Goal: Check status: Check status

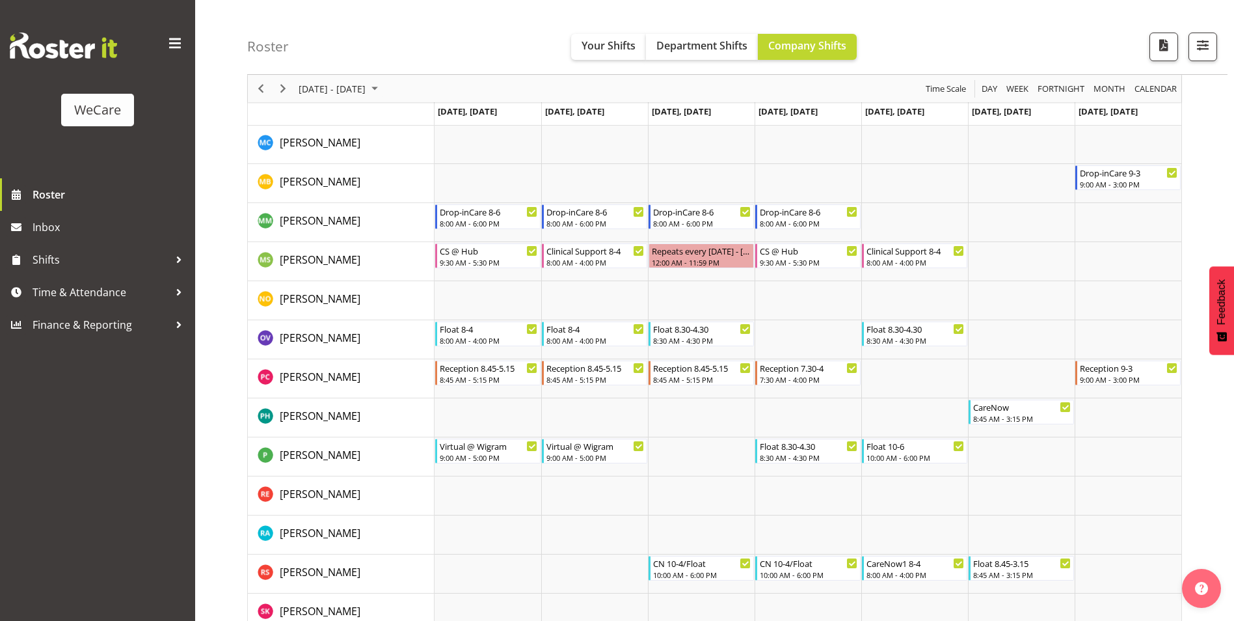
scroll to position [4488, 0]
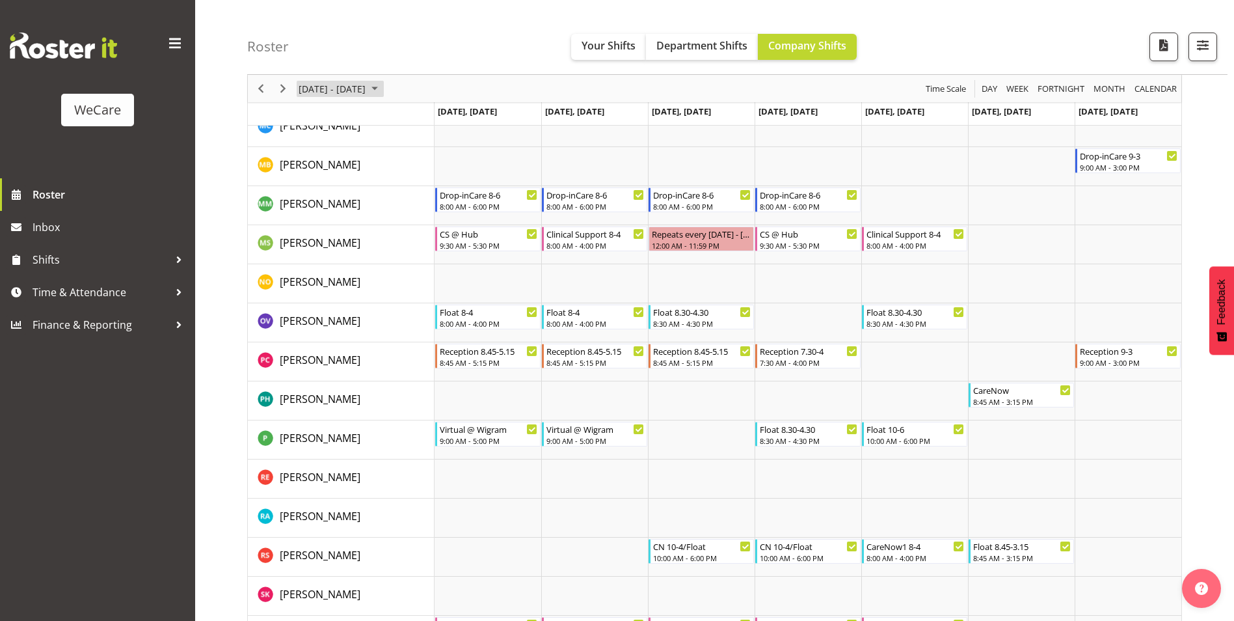
click at [382, 91] on span "October 06 - 12, 2025" at bounding box center [375, 89] width 16 height 16
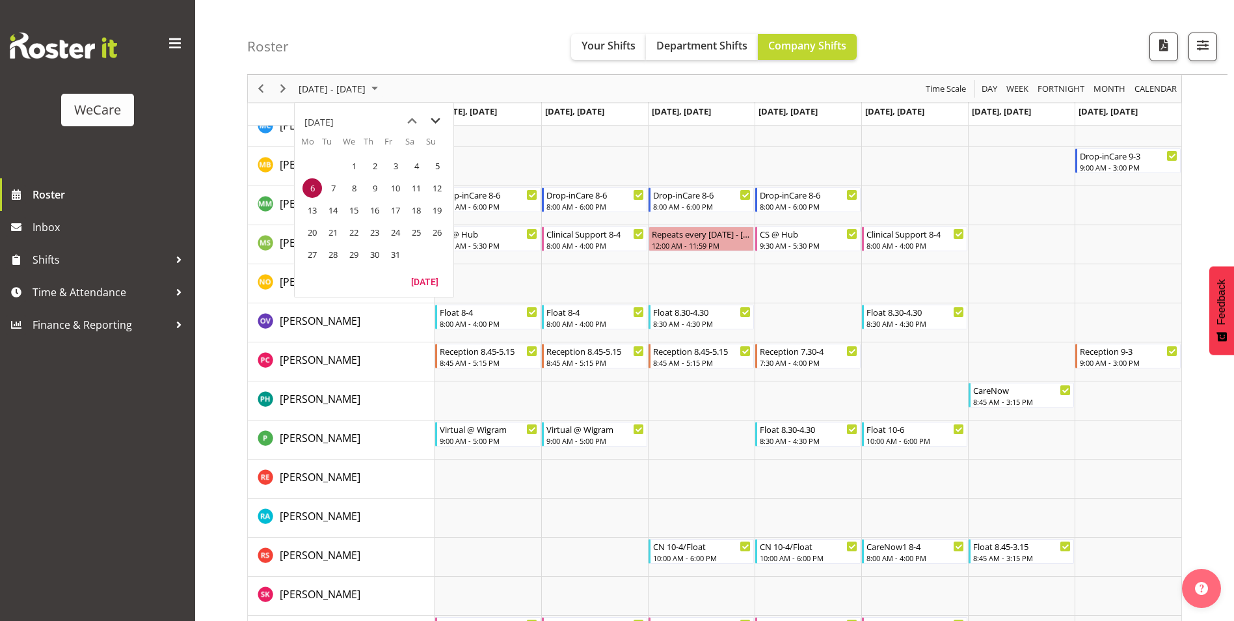
click at [434, 118] on span "next month" at bounding box center [435, 120] width 23 height 23
click at [353, 191] on span "5" at bounding box center [354, 188] width 20 height 20
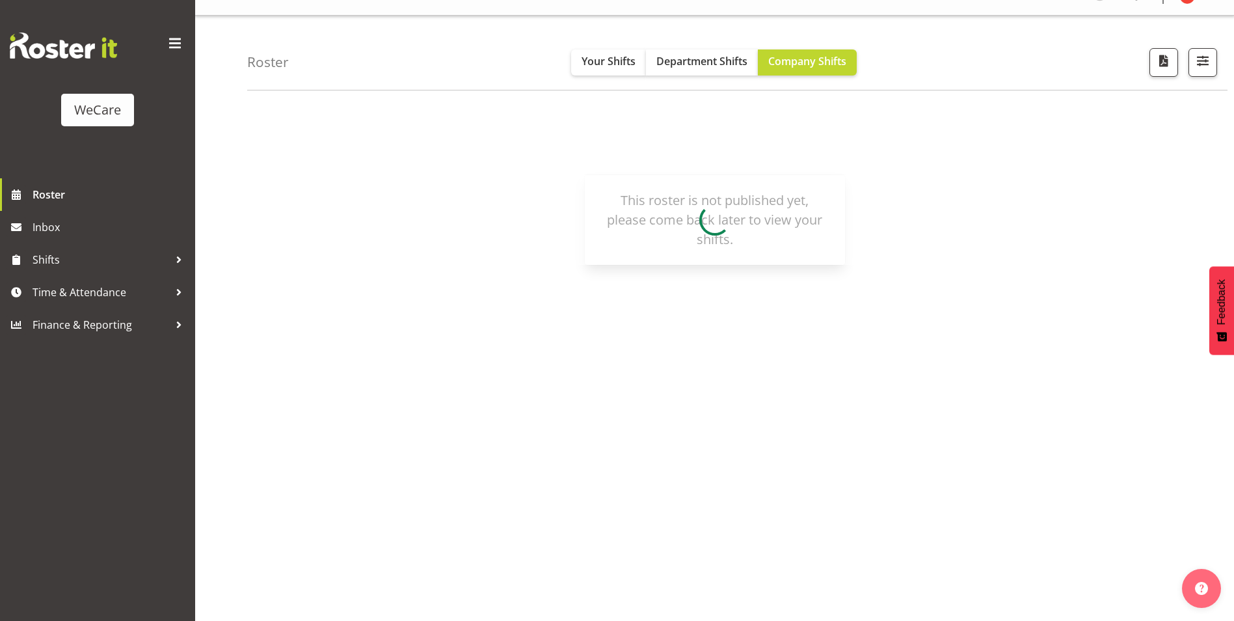
scroll to position [23, 0]
click at [60, 200] on span "Roster" at bounding box center [111, 195] width 156 height 20
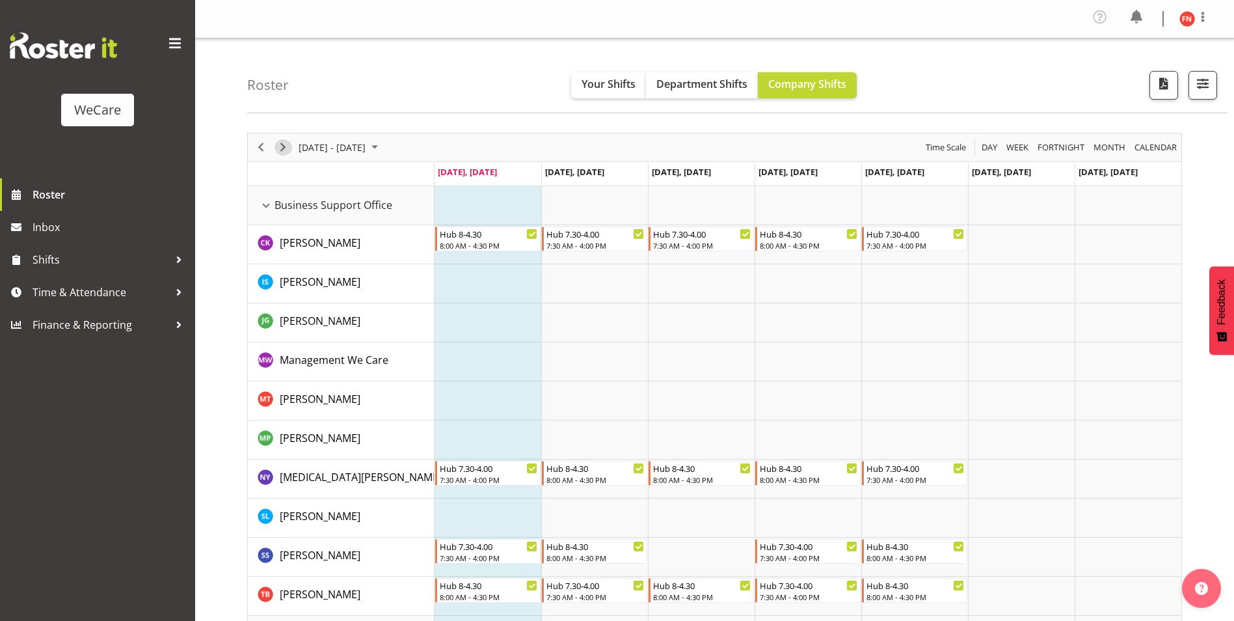
click at [282, 148] on span "Next" at bounding box center [283, 147] width 16 height 16
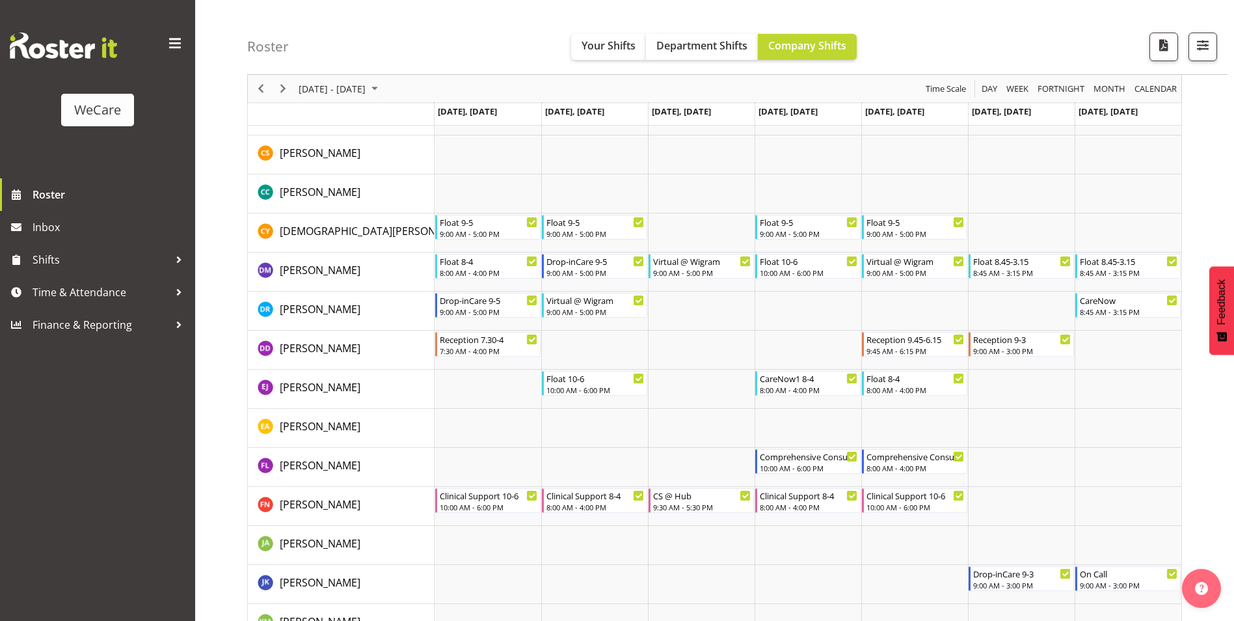
scroll to position [3838, 0]
click at [284, 90] on span "Next" at bounding box center [283, 89] width 16 height 16
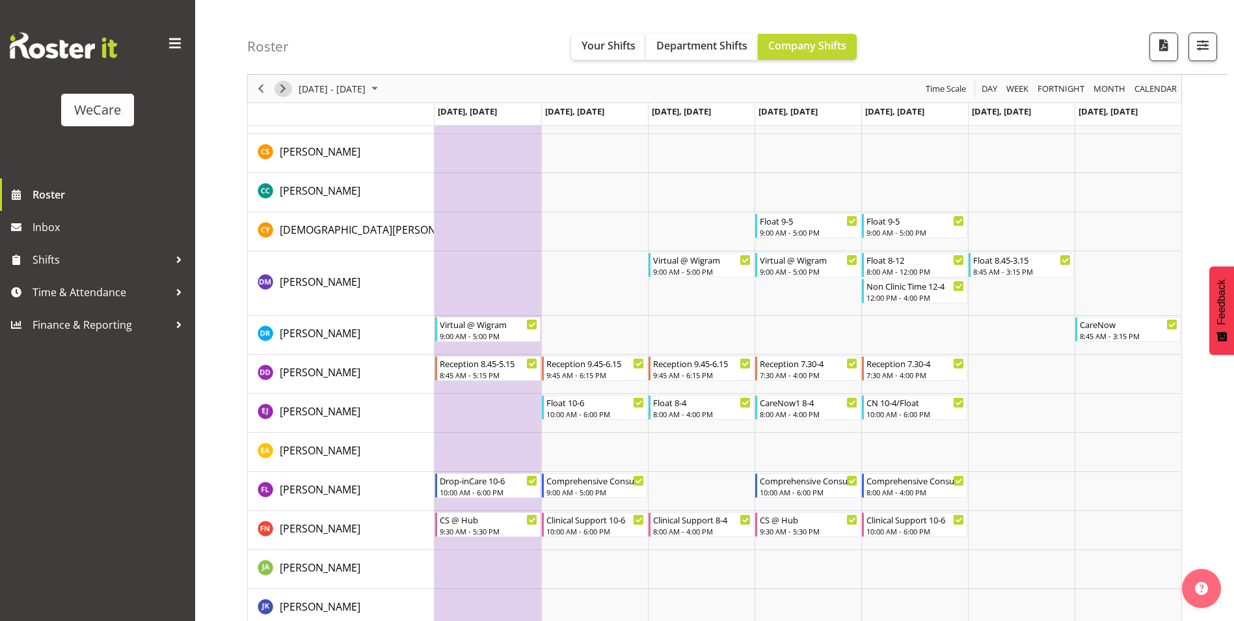
click at [286, 92] on span "Next" at bounding box center [283, 89] width 16 height 16
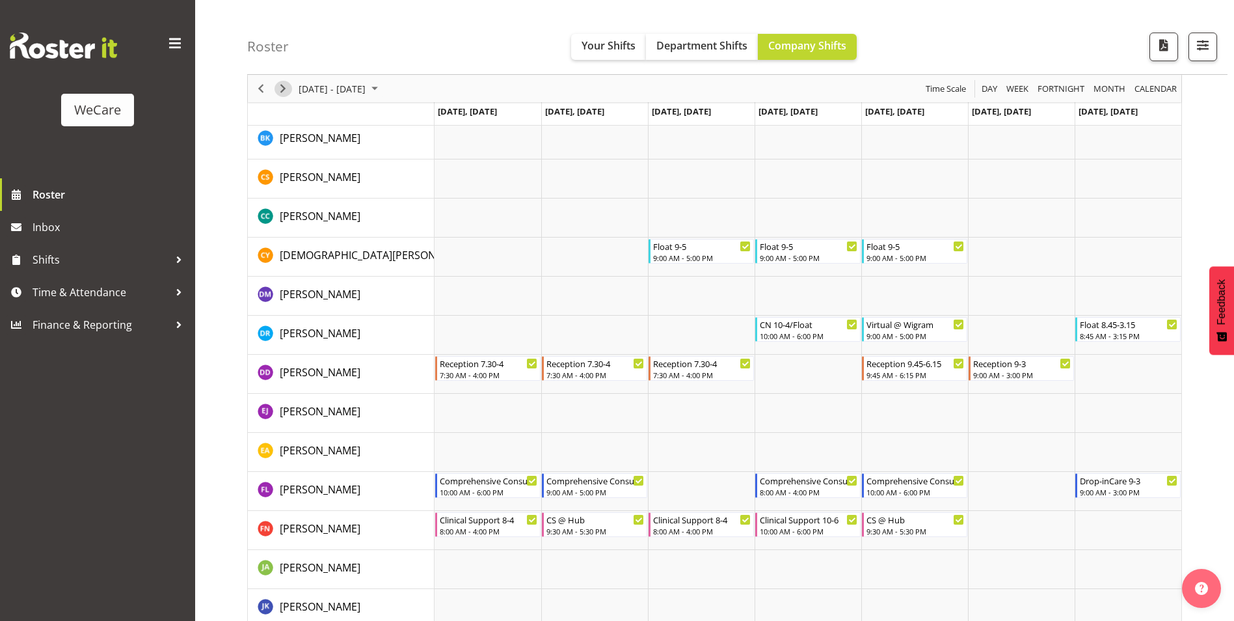
click at [283, 96] on span "Next" at bounding box center [283, 89] width 16 height 16
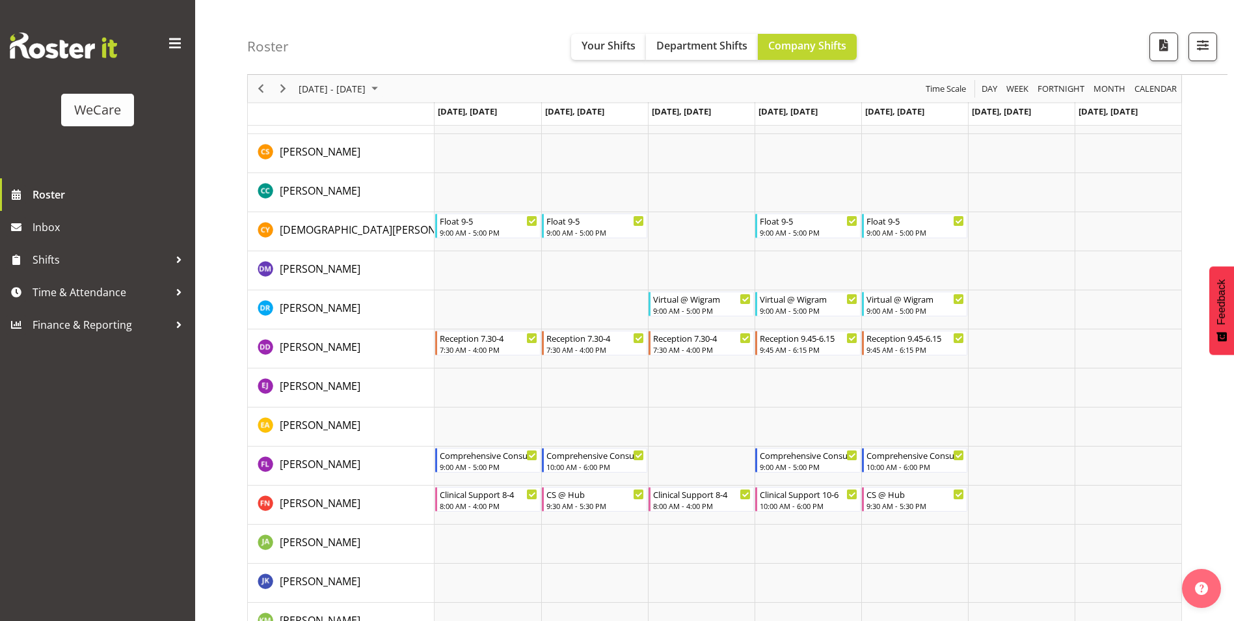
click at [268, 94] on div "Timeline Week of October 6, 2025" at bounding box center [261, 88] width 22 height 27
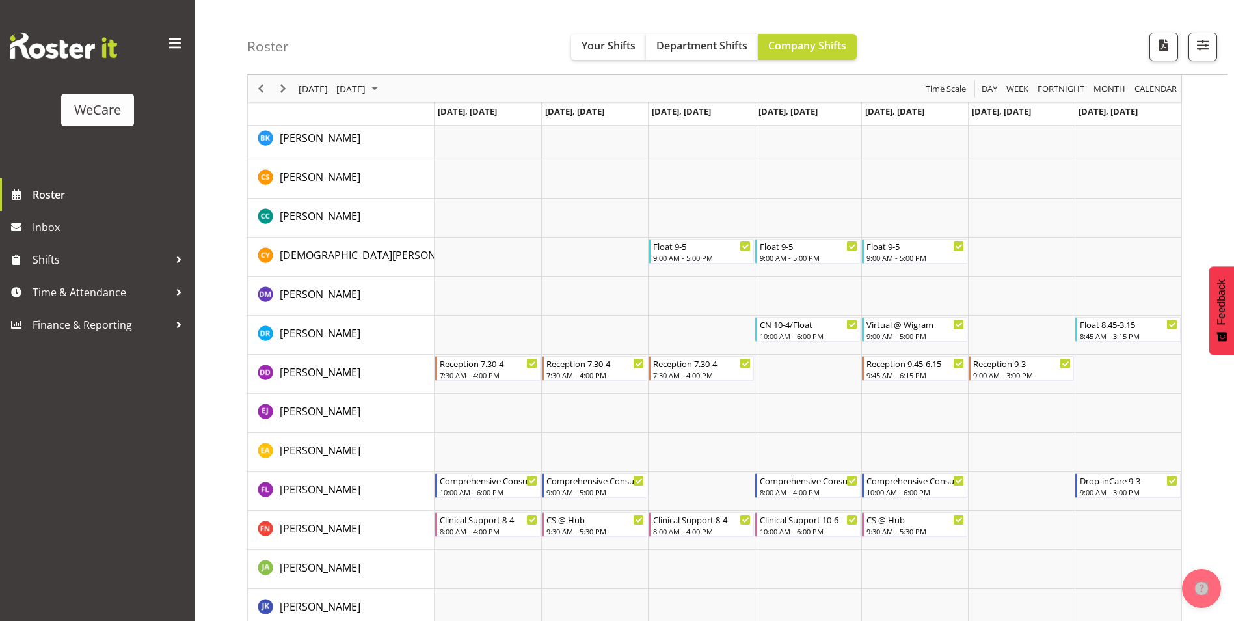
scroll to position [3863, 0]
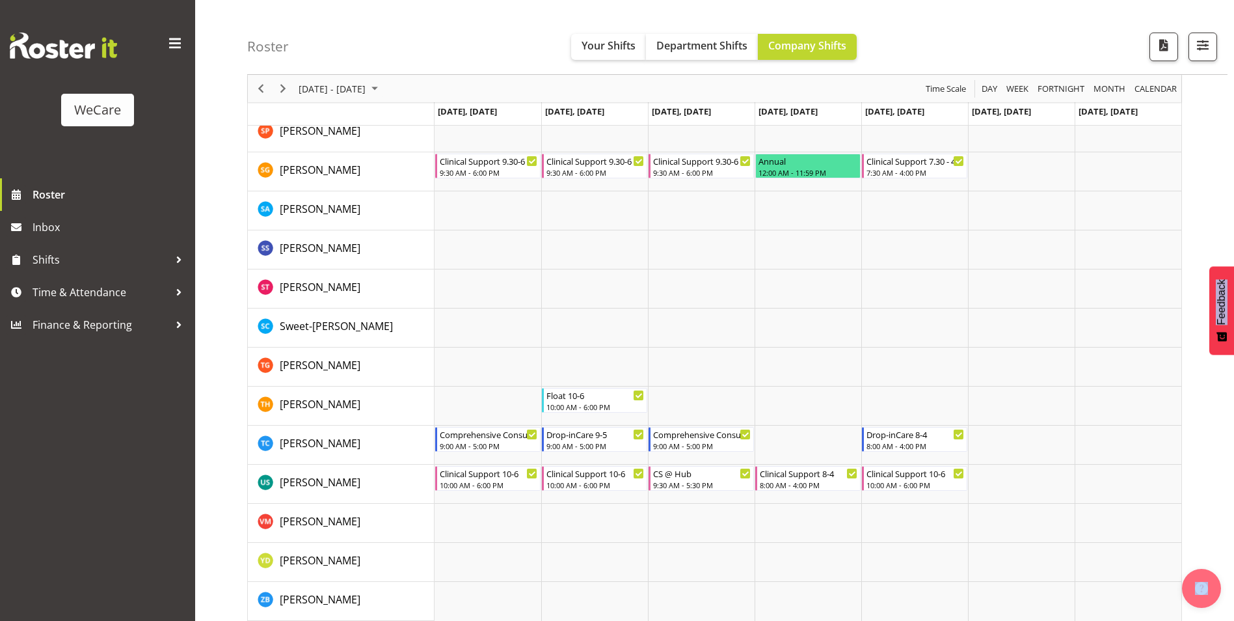
scroll to position [5065, 0]
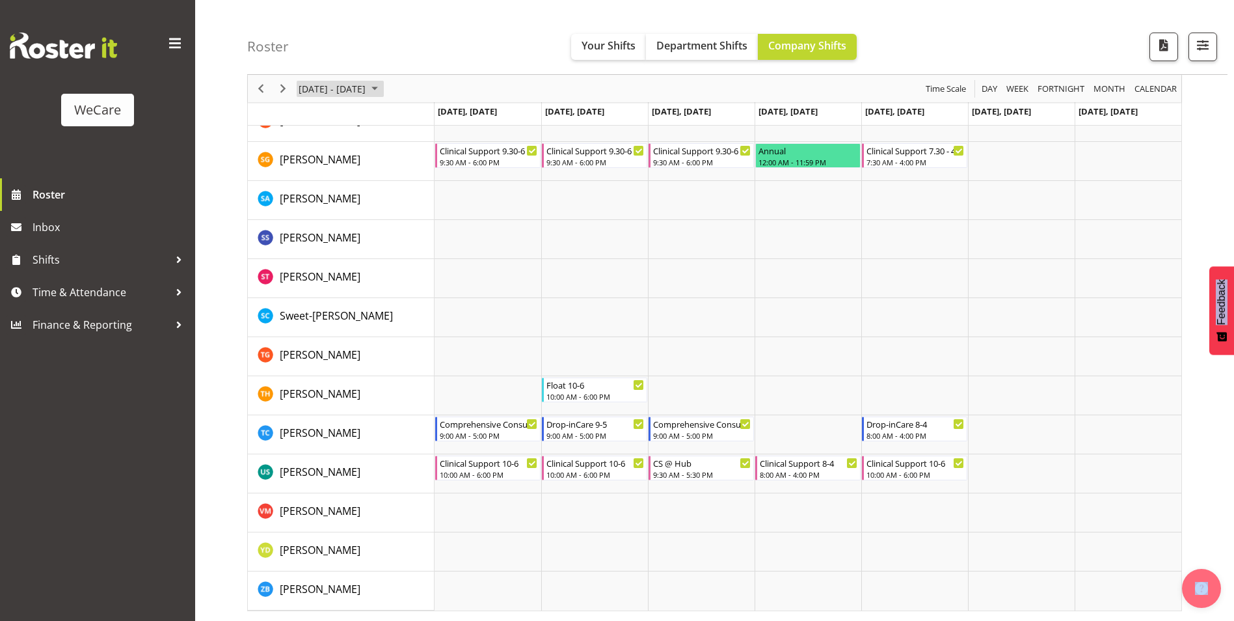
click at [312, 89] on span "[DATE] - [DATE]" at bounding box center [332, 89] width 70 height 16
click at [312, 185] on span "8" at bounding box center [312, 188] width 20 height 20
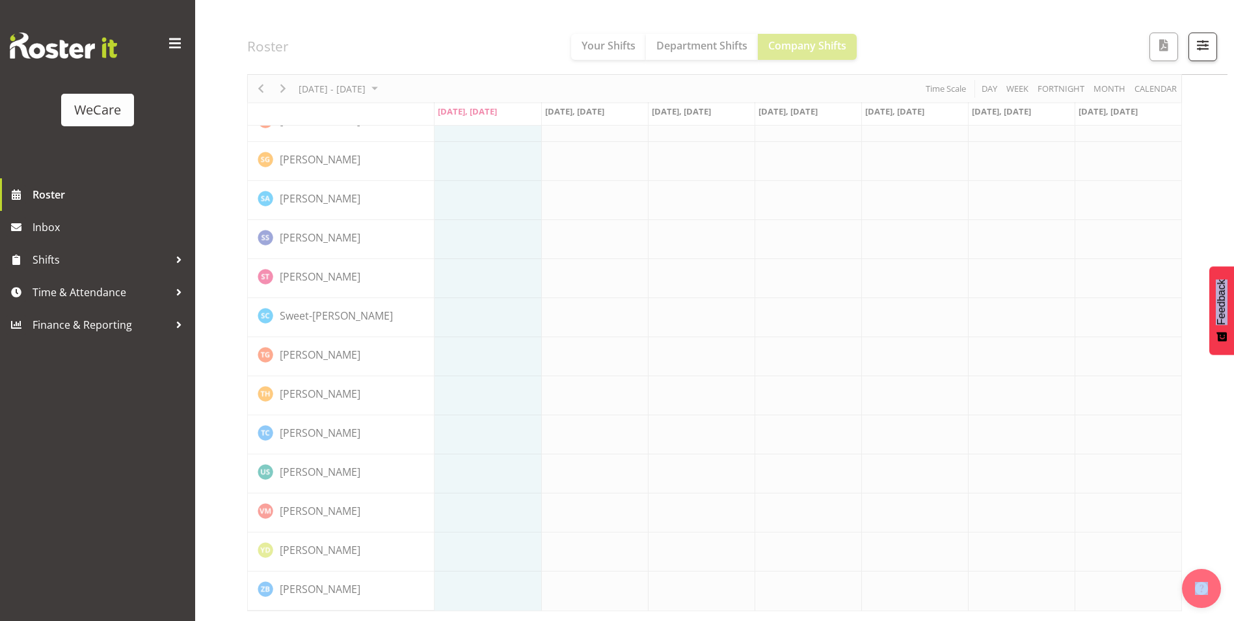
scroll to position [5040, 0]
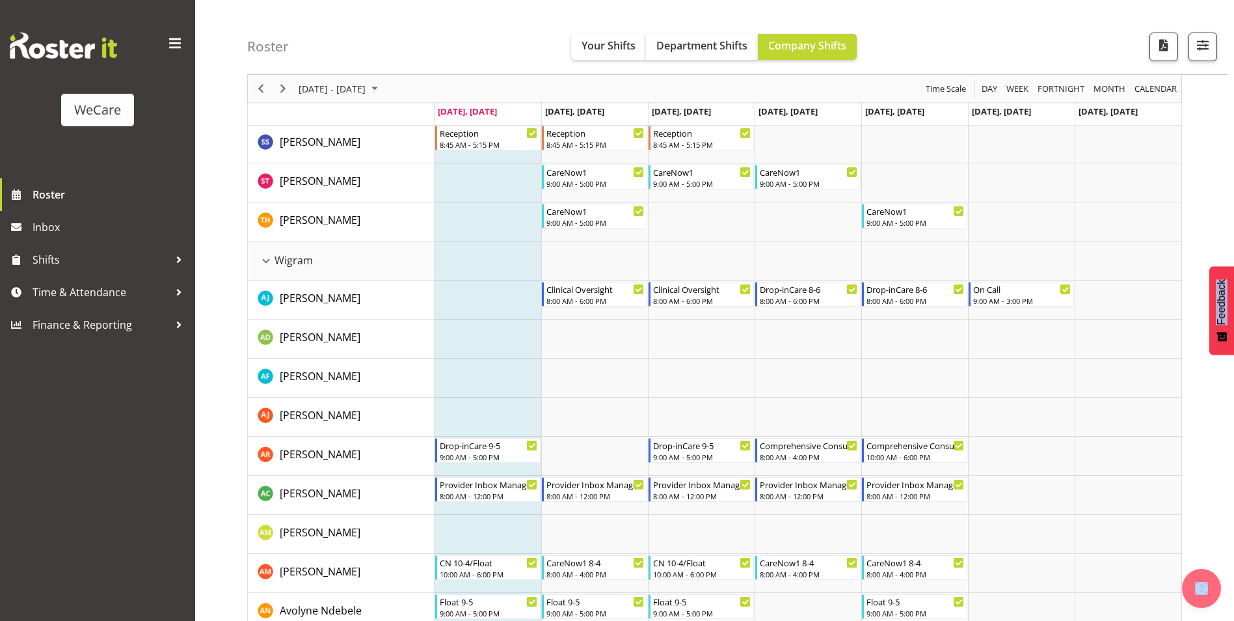
scroll to position [3309, 0]
